Goal: Task Accomplishment & Management: Complete application form

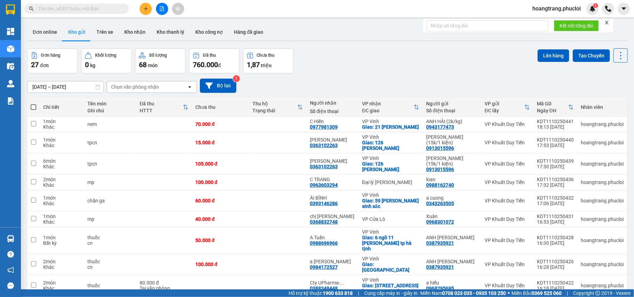
click at [69, 11] on input "text" at bounding box center [79, 9] width 82 height 8
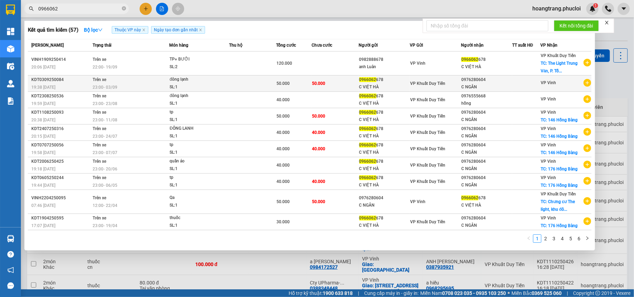
type input "0966062"
click at [588, 84] on icon "plus-circle" at bounding box center [587, 83] width 8 height 8
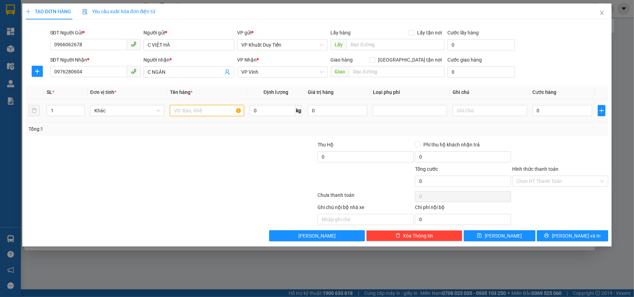
click at [194, 110] on input "text" at bounding box center [207, 110] width 74 height 11
type input "t"
type input "d"
type input "đông lạnh"
click at [542, 112] on input "0" at bounding box center [563, 110] width 60 height 11
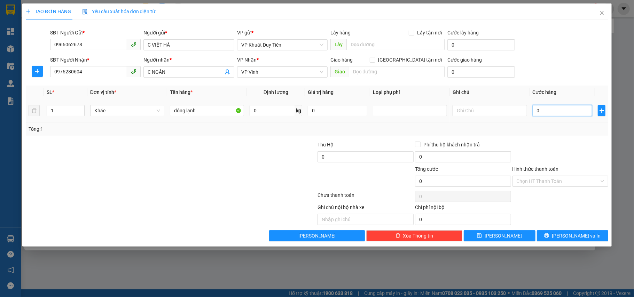
type input "5"
type input "50"
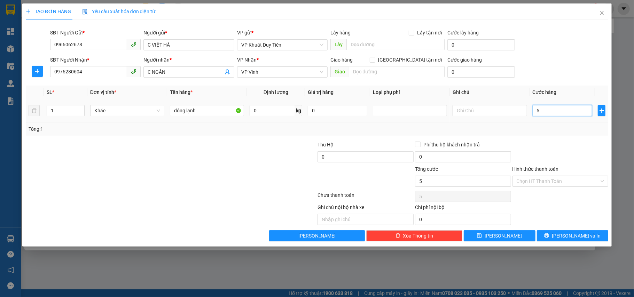
type input "50"
type input "50.000"
click at [558, 157] on div at bounding box center [560, 153] width 97 height 24
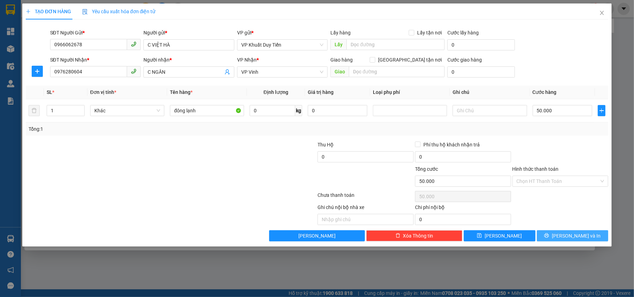
click at [580, 236] on span "[PERSON_NAME] và In" at bounding box center [576, 236] width 49 height 8
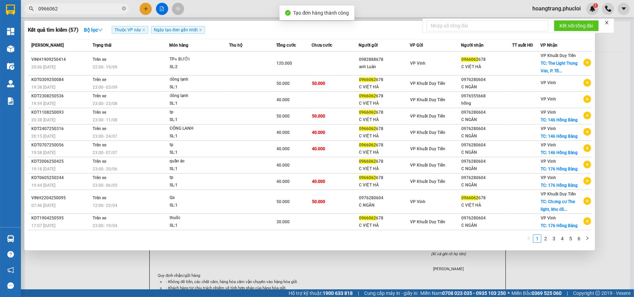
click at [604, 205] on div at bounding box center [317, 148] width 634 height 297
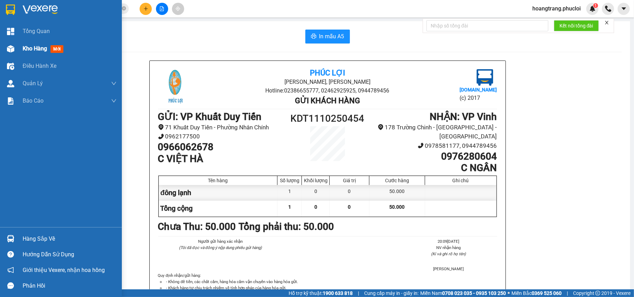
click at [9, 46] on img at bounding box center [10, 48] width 7 height 7
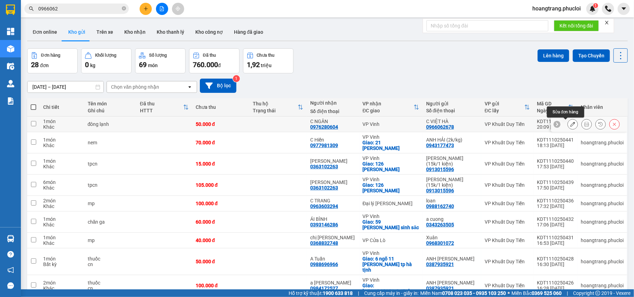
click at [568, 128] on button at bounding box center [573, 124] width 10 height 12
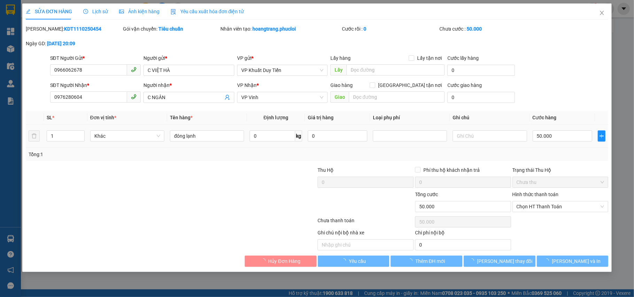
type input "0966062678"
type input "C VIỆT HÀ"
type input "0976280604"
type input "C NGÂN"
type input "0"
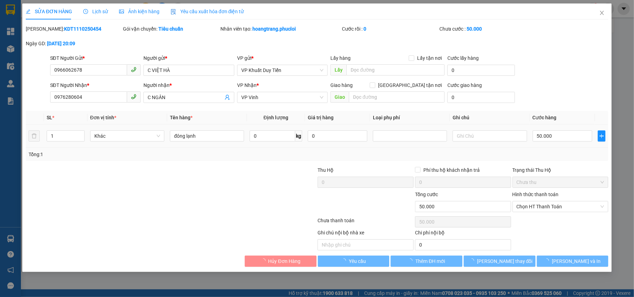
type input "50.000"
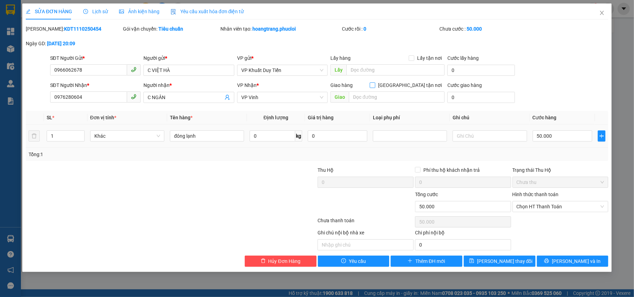
click at [375, 87] on span at bounding box center [373, 85] width 6 height 6
click at [375, 87] on input "[GEOGRAPHIC_DATA] tận nơi" at bounding box center [372, 84] width 5 height 5
checkbox input "true"
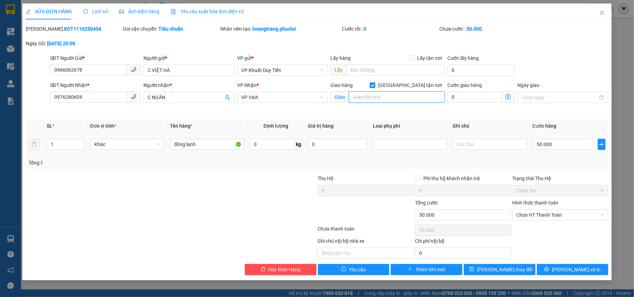
click at [397, 98] on input "text" at bounding box center [397, 97] width 96 height 11
type input "146 Hồng Bàng"
click at [550, 275] on button "[PERSON_NAME] và In" at bounding box center [573, 269] width 72 height 11
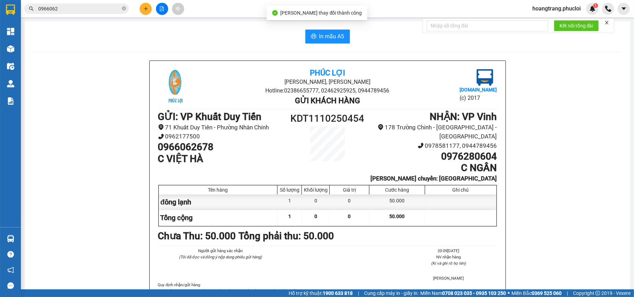
click at [542, 206] on div "[GEOGRAPHIC_DATA][PERSON_NAME], Phường Nghi Hương Hotline: 02386655777, 0246292…" at bounding box center [327, 205] width 589 height 289
click at [327, 32] on span "In mẫu A5" at bounding box center [331, 36] width 25 height 9
